Goal: Check status: Check status

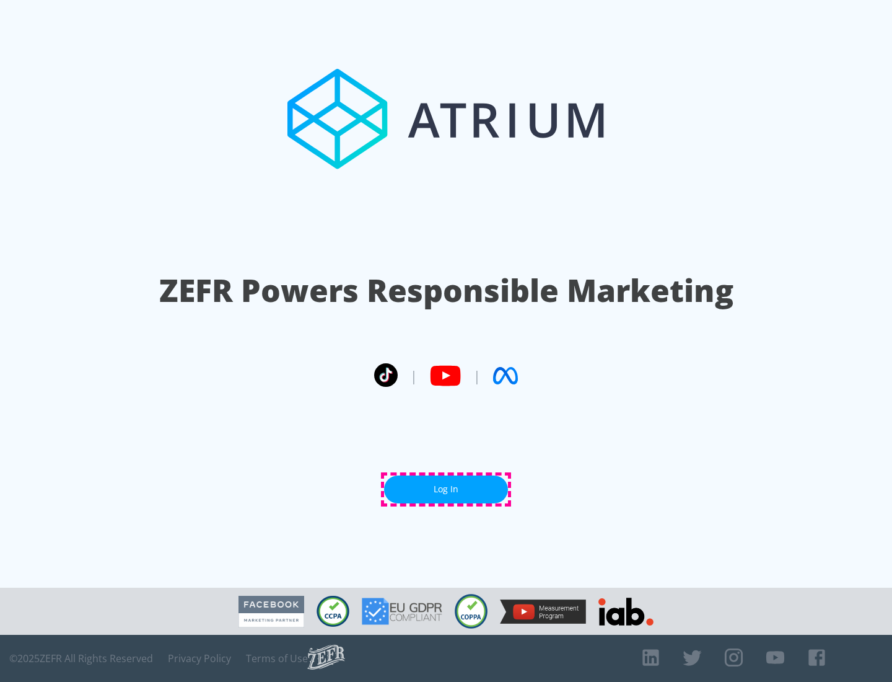
click at [446, 489] on link "Log In" at bounding box center [446, 489] width 124 height 28
